Goal: Check status: Check status

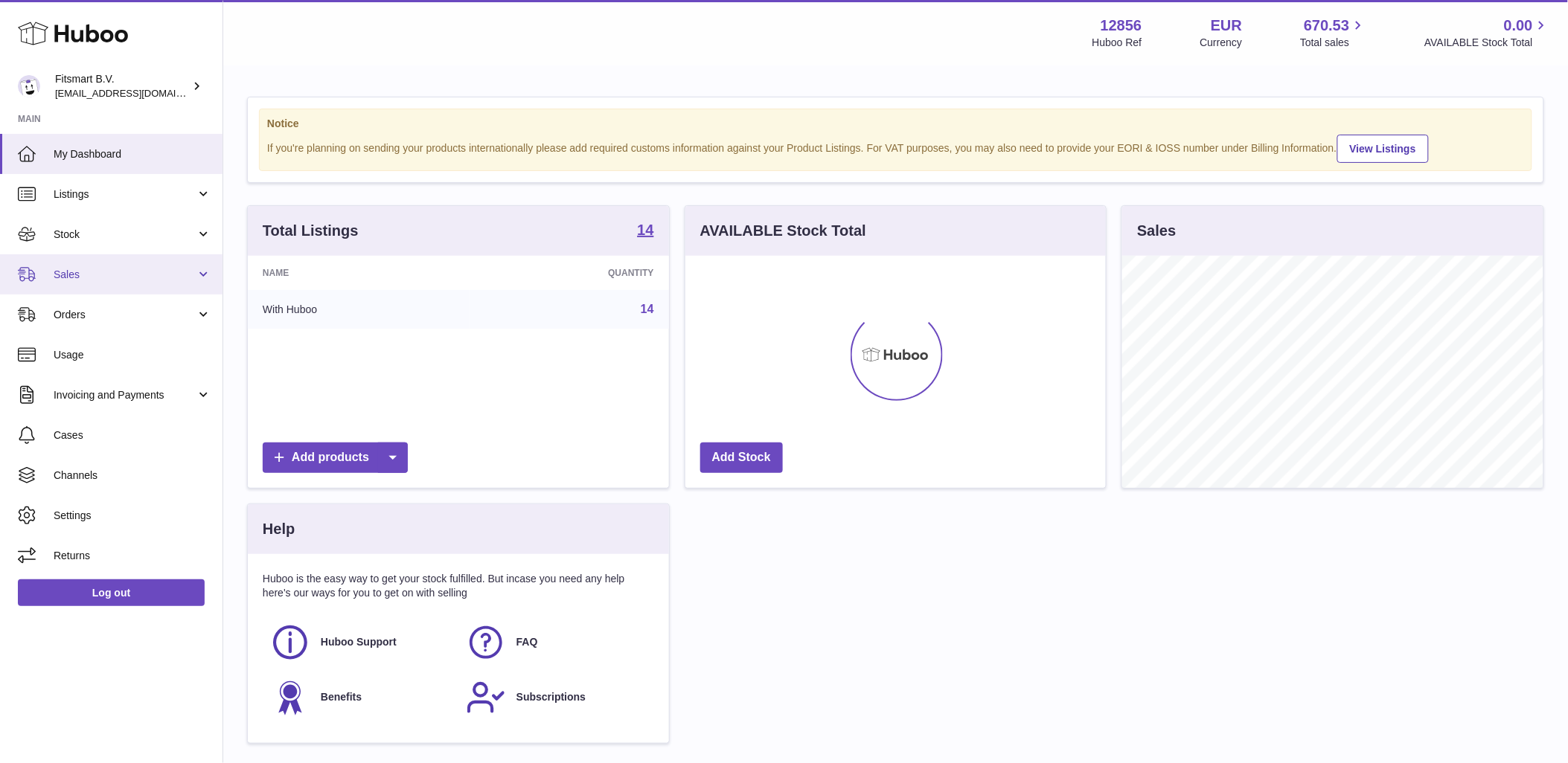
scroll to position [232, 421]
click at [123, 282] on link "Sales" at bounding box center [111, 275] width 222 height 41
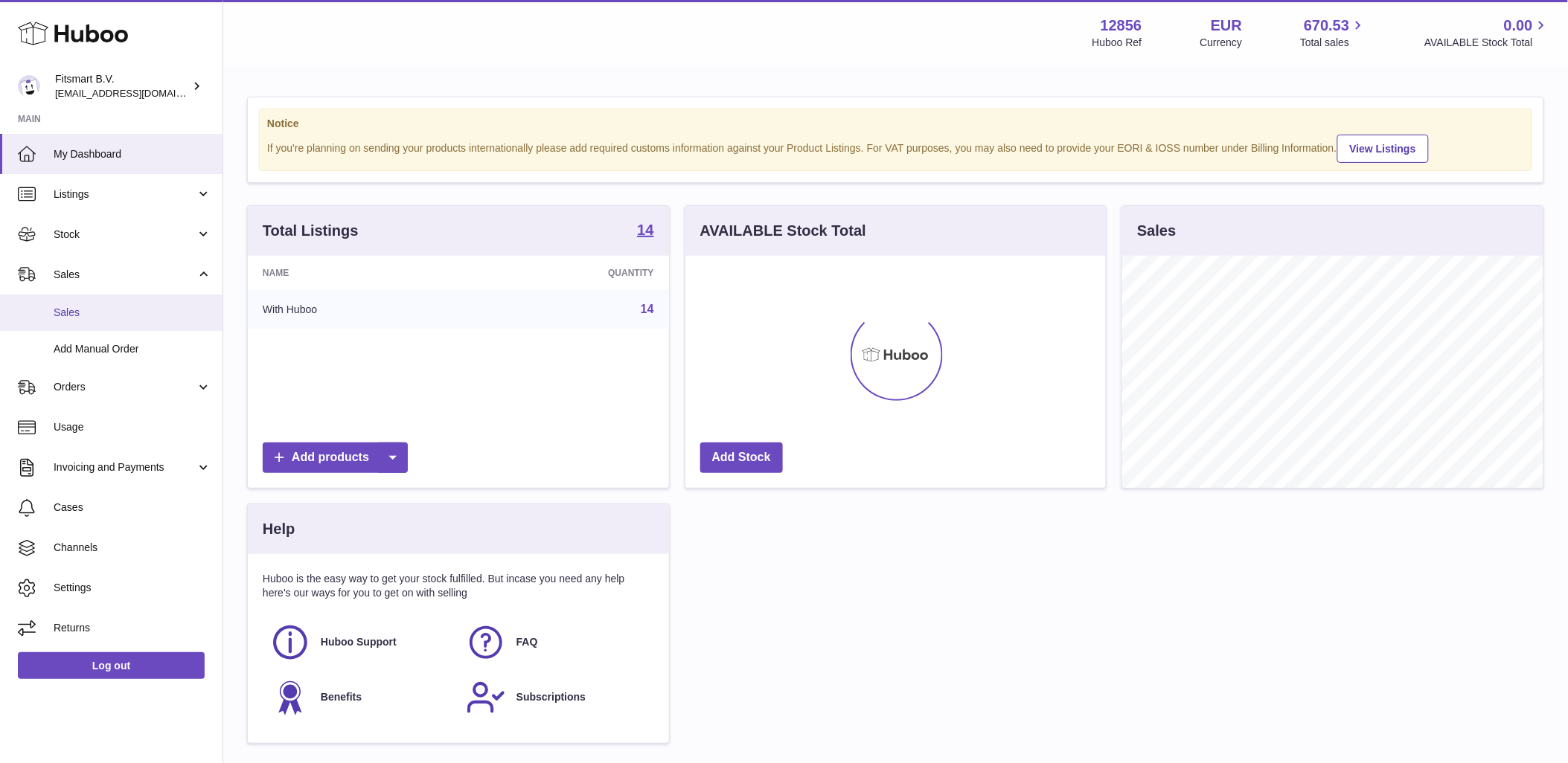
click at [110, 327] on link "Sales" at bounding box center [111, 313] width 222 height 37
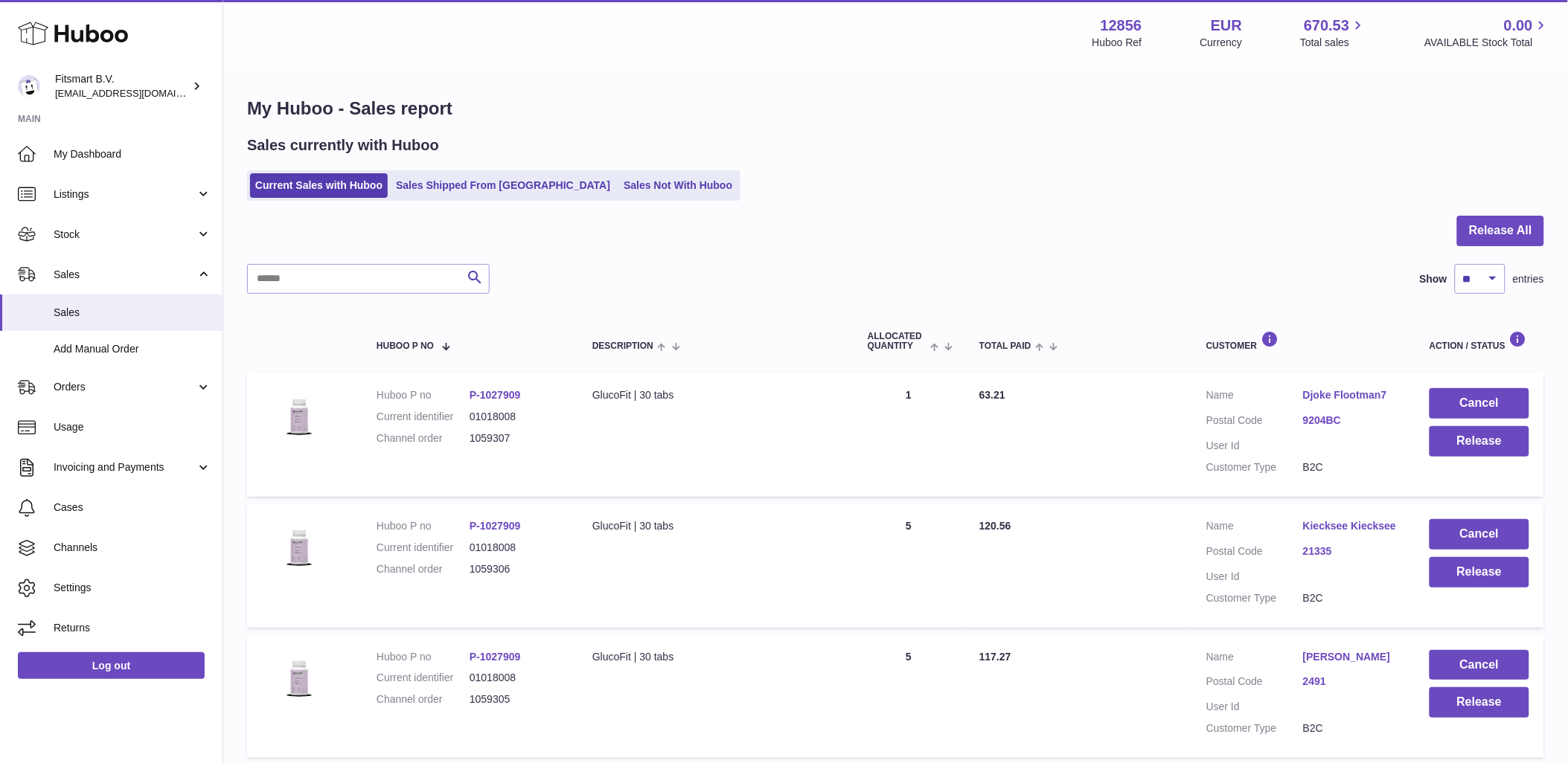
click at [443, 170] on ul "Current Sales with Huboo Sales Shipped From [GEOGRAPHIC_DATA] Sales Not With Hu…" at bounding box center [493, 186] width 493 height 31
click at [442, 177] on link "Sales Shipped From [GEOGRAPHIC_DATA]" at bounding box center [503, 185] width 224 height 24
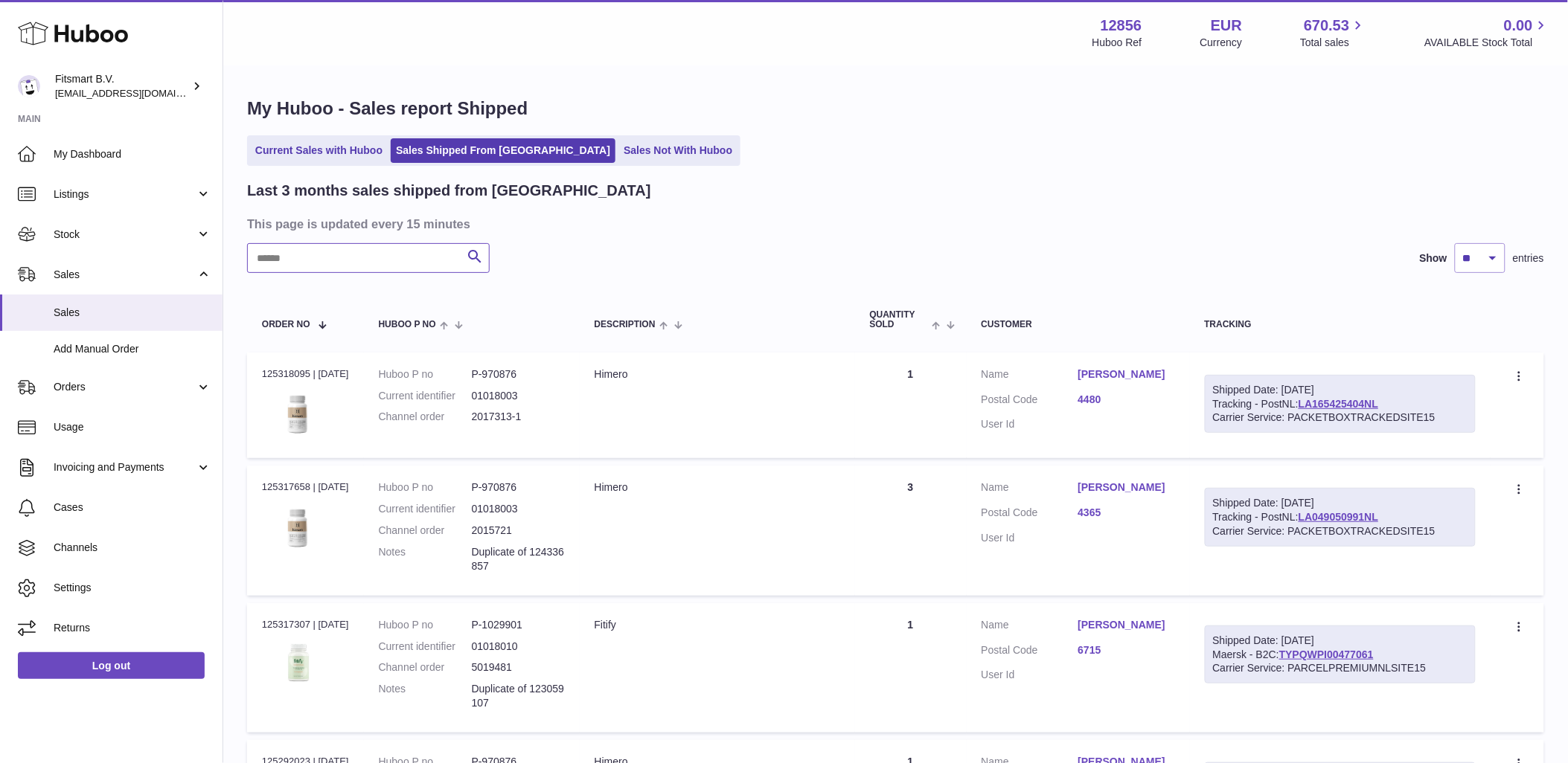
click at [403, 244] on input "text" at bounding box center [368, 258] width 243 height 30
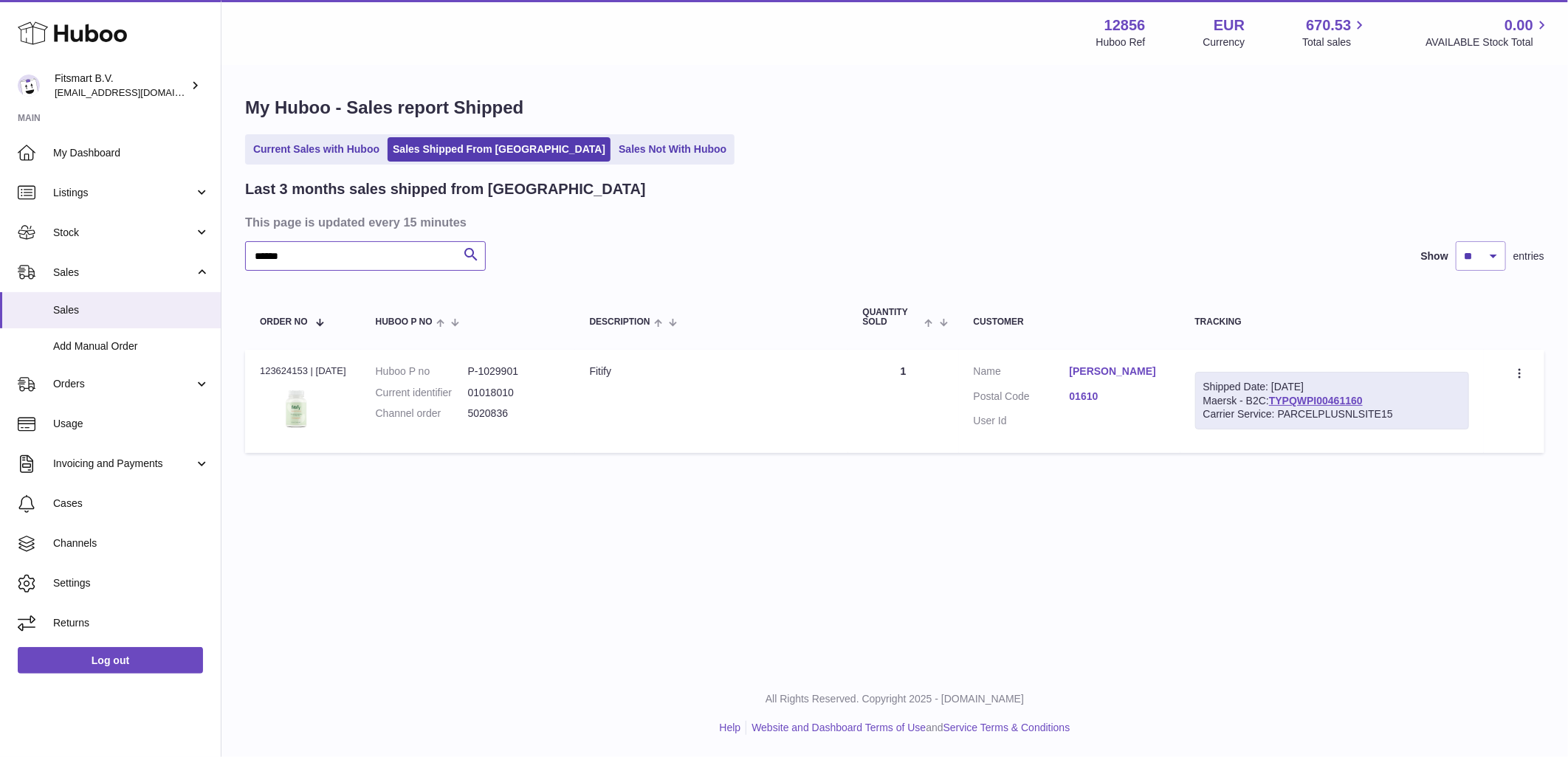
type input "******"
click at [503, 419] on dd "5020836" at bounding box center [514, 414] width 92 height 14
click at [503, 418] on dd "5020836" at bounding box center [514, 414] width 92 height 14
copy dd "5020836"
click at [267, 371] on div "Order no 123624153 | [DATE]" at bounding box center [303, 371] width 86 height 13
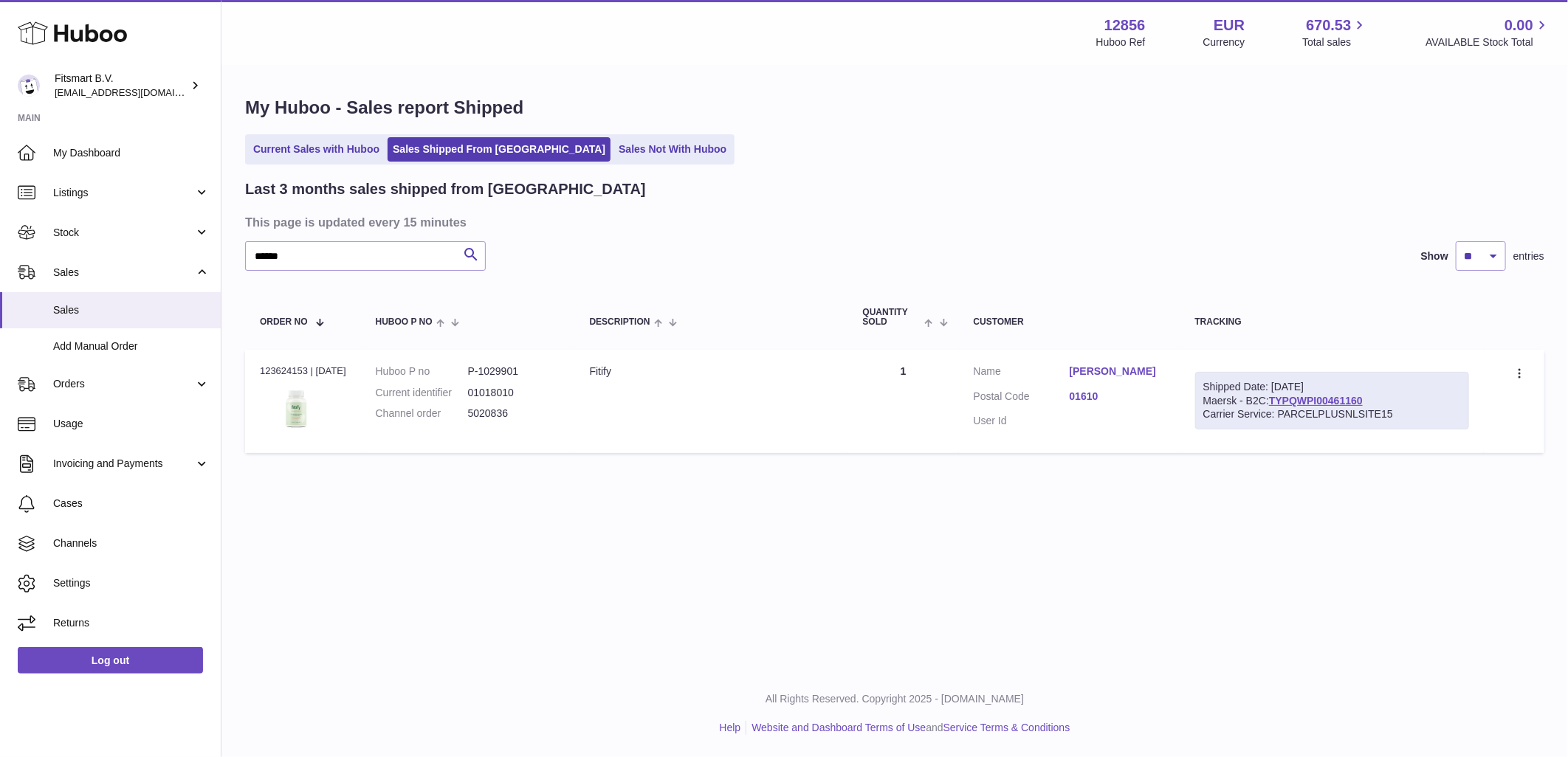
click at [267, 371] on div "Order no 123624153 | [DATE]" at bounding box center [303, 371] width 86 height 13
copy div "123624153"
